Goal: Task Accomplishment & Management: Complete application form

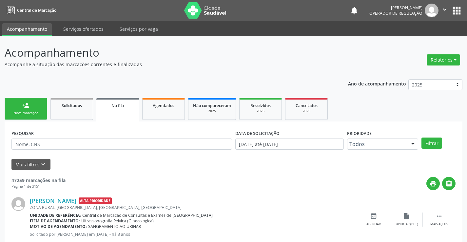
click at [39, 109] on link "person_add Nova marcação" at bounding box center [26, 109] width 43 height 22
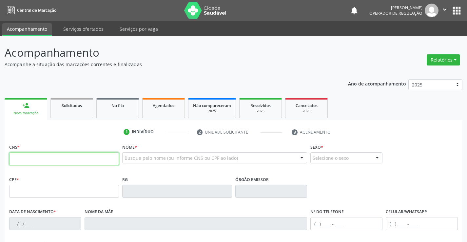
click at [68, 160] on input "text" at bounding box center [64, 158] width 110 height 13
type input "706 8057 2750 2027"
type input "0435004638"
type input "SP"
type input "[DATE]"
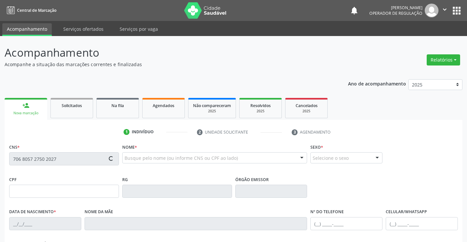
type input "[PERSON_NAME][DEMOGRAPHIC_DATA]"
type input "[PHONE_NUMBER]"
type input "607.043.735-72"
type input "SN"
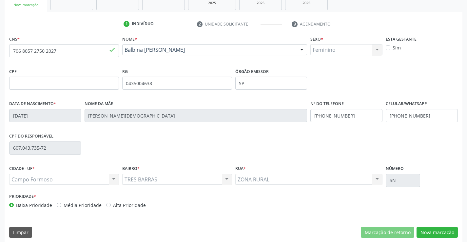
scroll to position [113, 0]
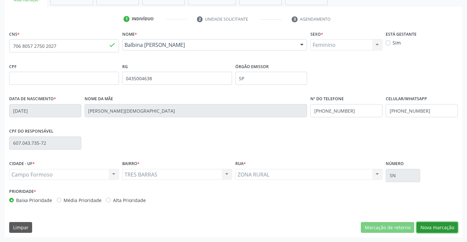
click at [427, 226] on button "Nova marcação" at bounding box center [436, 227] width 41 height 11
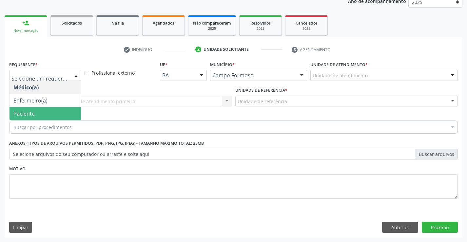
click at [38, 114] on span "Paciente" at bounding box center [45, 113] width 71 height 13
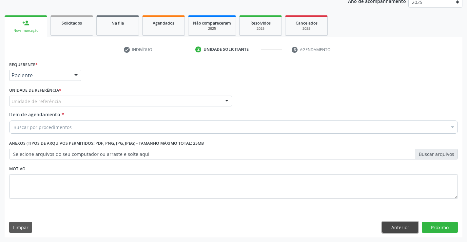
click at [399, 229] on button "Anterior" at bounding box center [400, 227] width 36 height 11
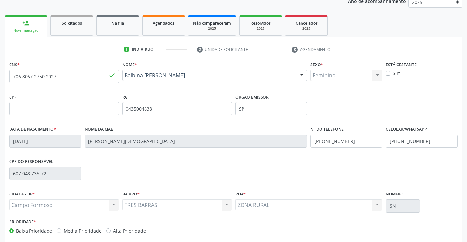
scroll to position [113, 0]
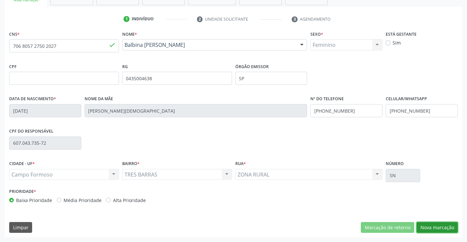
click at [422, 227] on button "Nova marcação" at bounding box center [436, 227] width 41 height 11
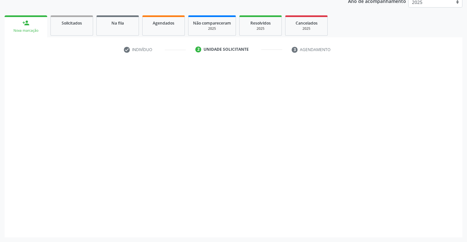
scroll to position [83, 0]
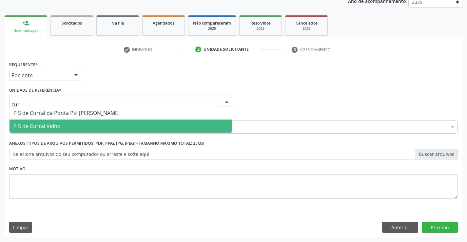
type input "curr"
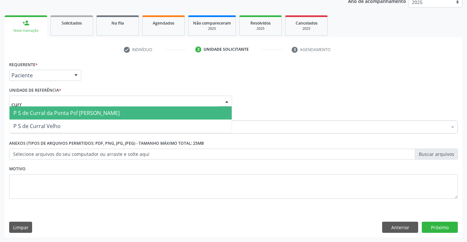
click at [54, 111] on span "P S de Curral da Ponta Psf [PERSON_NAME]" at bounding box center [66, 112] width 106 height 7
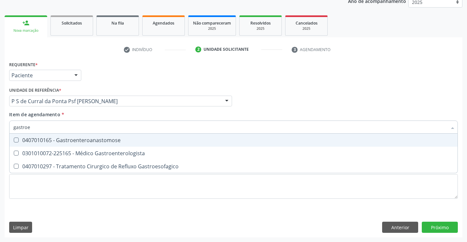
type input "gastroen"
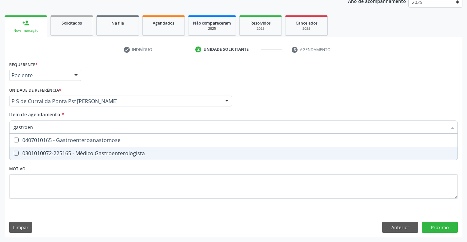
click at [16, 157] on span "0301010072-225165 - Médico Gastroenterologista" at bounding box center [234, 153] width 448 height 13
checkbox Gastroenterologista "true"
click at [443, 225] on div "Requerente * Paciente Médico(a) Enfermeiro(a) Paciente Nenhum resultado encontr…" at bounding box center [234, 149] width 458 height 178
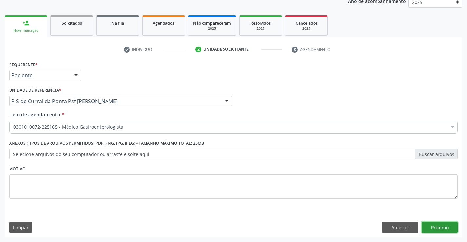
click at [447, 227] on button "Próximo" at bounding box center [440, 227] width 36 height 11
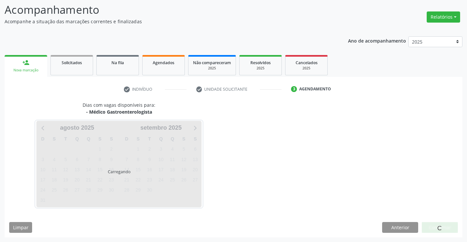
scroll to position [62, 0]
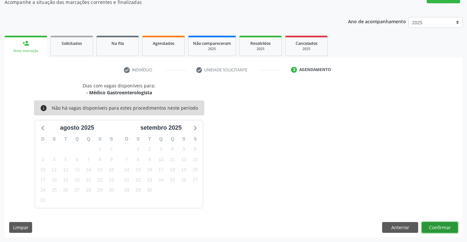
click at [447, 227] on button "Confirmar" at bounding box center [440, 227] width 36 height 11
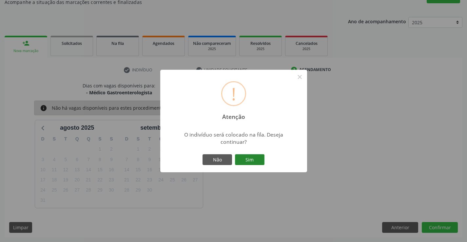
click at [254, 162] on button "Sim" at bounding box center [249, 159] width 29 height 11
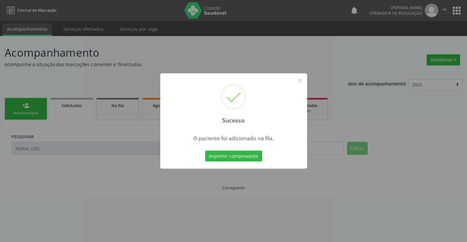
scroll to position [0, 0]
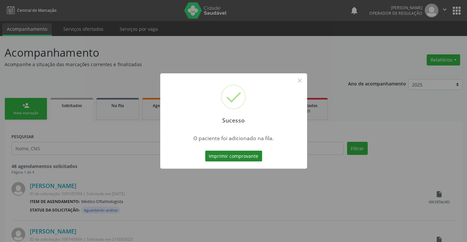
click at [244, 154] on button "Imprimir comprovante" at bounding box center [233, 156] width 57 height 11
